Goal: Information Seeking & Learning: Learn about a topic

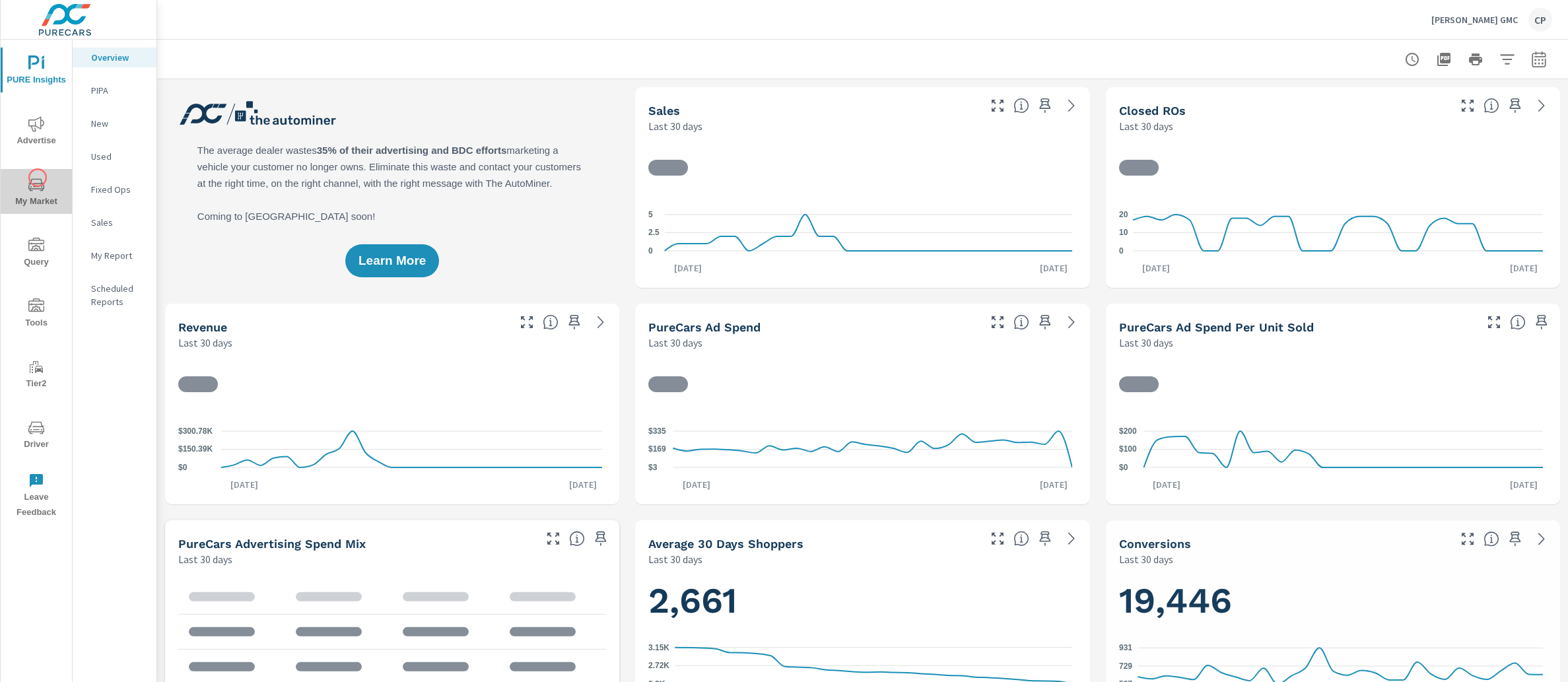
click at [38, 178] on icon "nav menu" at bounding box center [36, 185] width 16 height 16
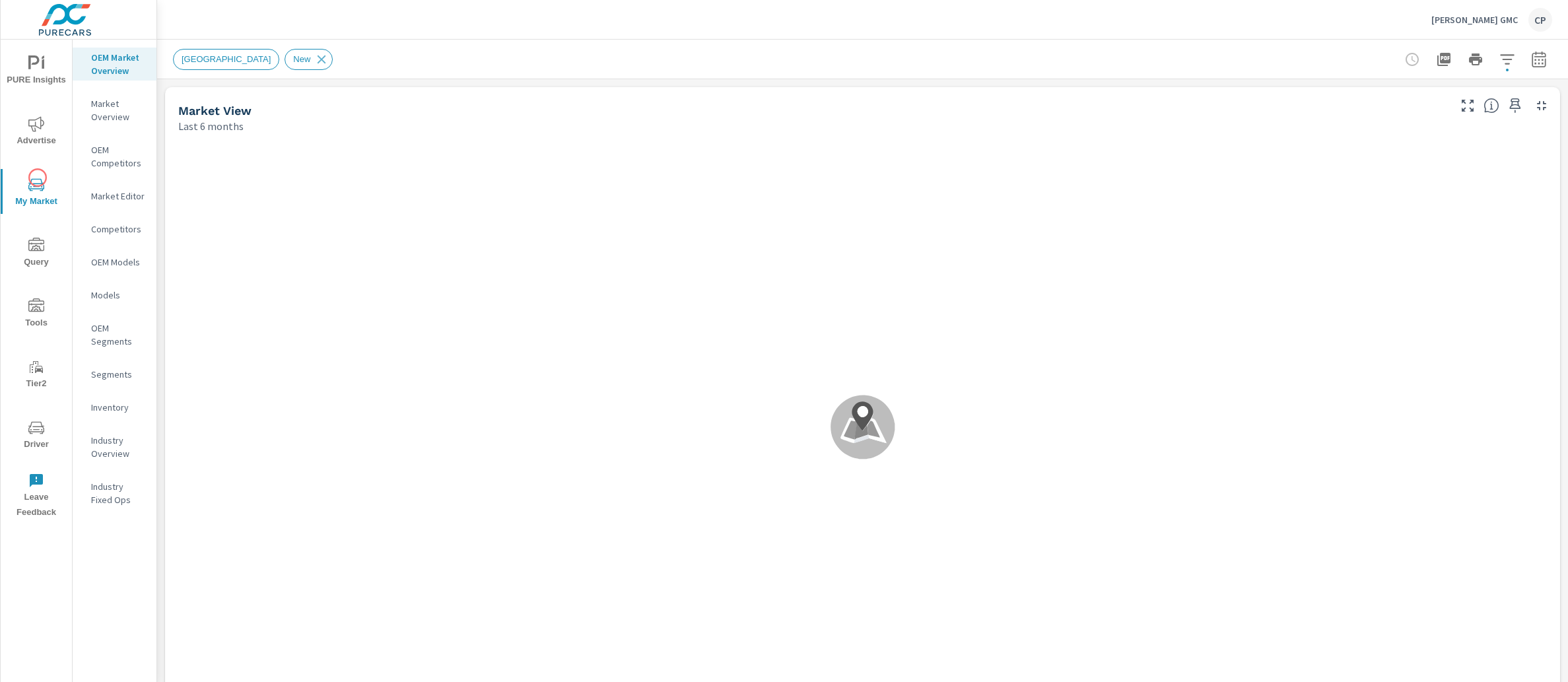
scroll to position [50, 0]
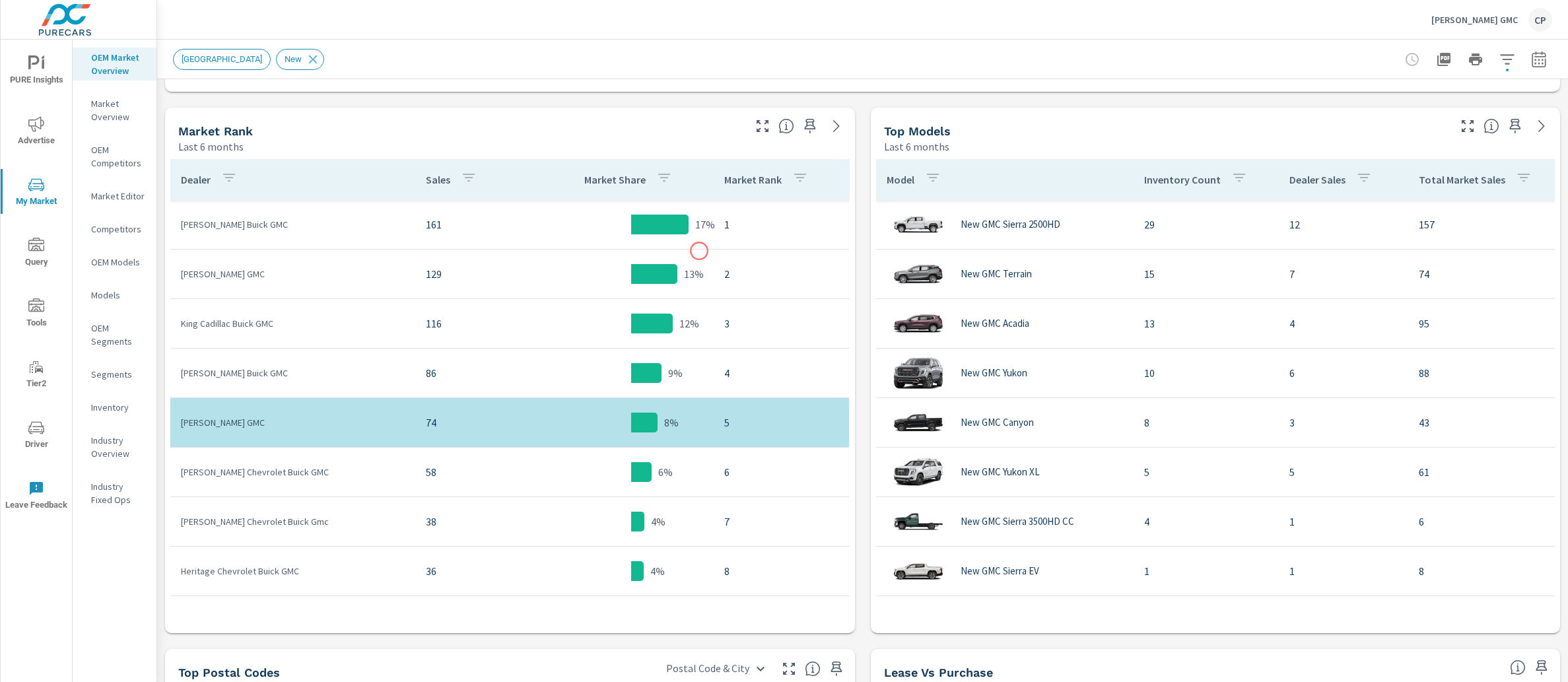
scroll to position [622, 0]
